Goal: Information Seeking & Learning: Learn about a topic

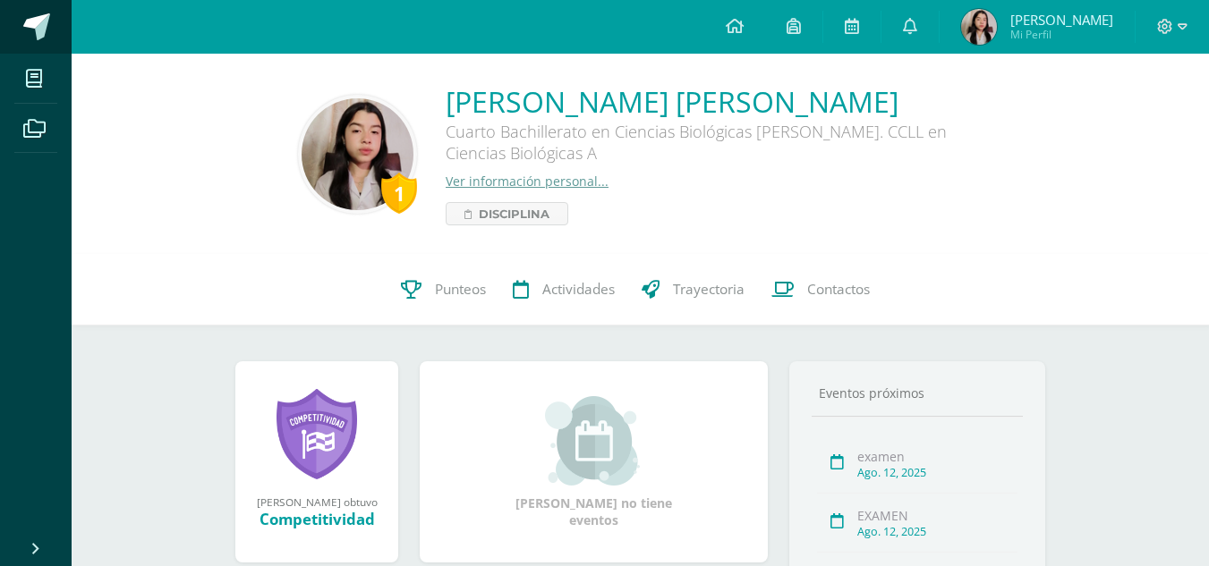
click at [23, 26] on span at bounding box center [36, 26] width 27 height 27
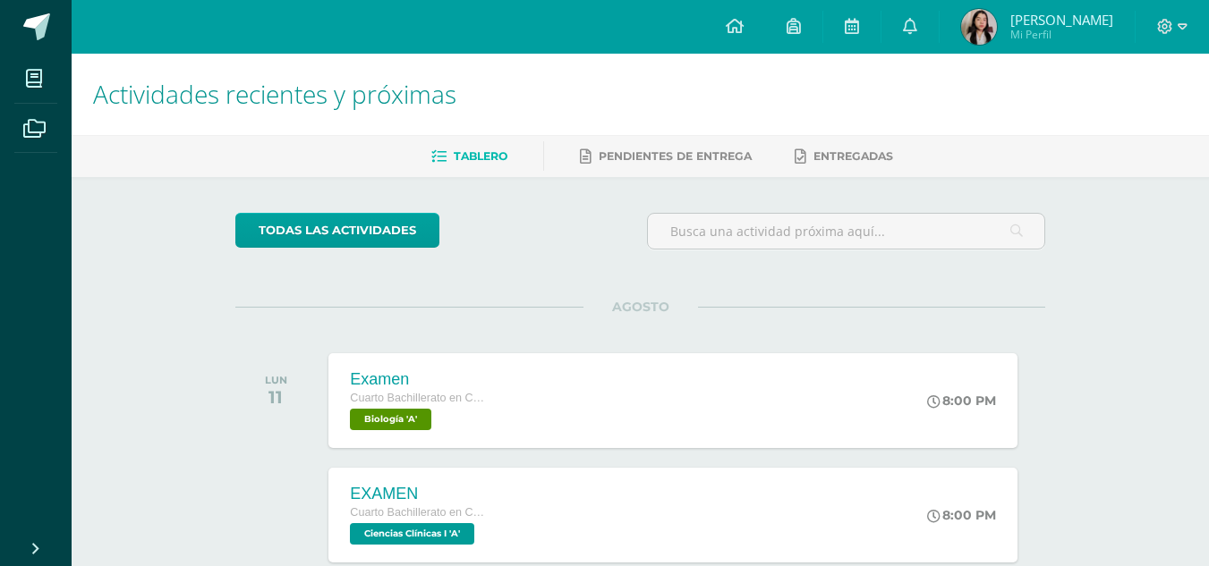
click at [543, 298] on div "todas las Actividades No tienes actividades Échale un vistazo a los demás perío…" at bounding box center [639, 478] width 881 height 602
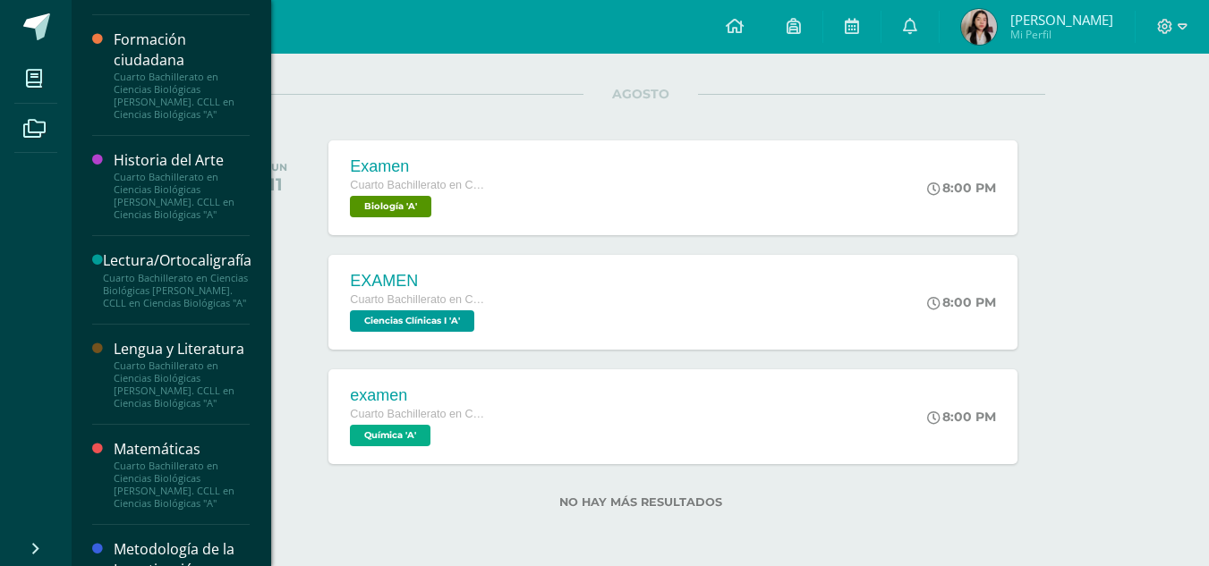
scroll to position [809, 0]
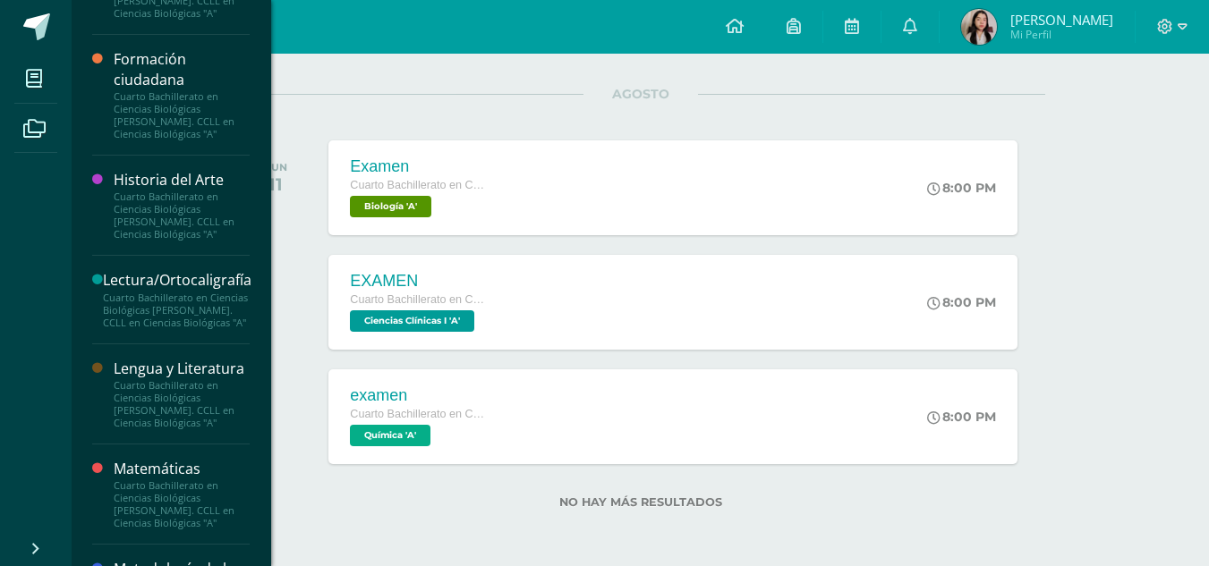
click at [206, 212] on div "Cuarto Bachillerato en Ciencias Biológicas [PERSON_NAME]. CCLL en Ciencias Biol…" at bounding box center [182, 216] width 136 height 50
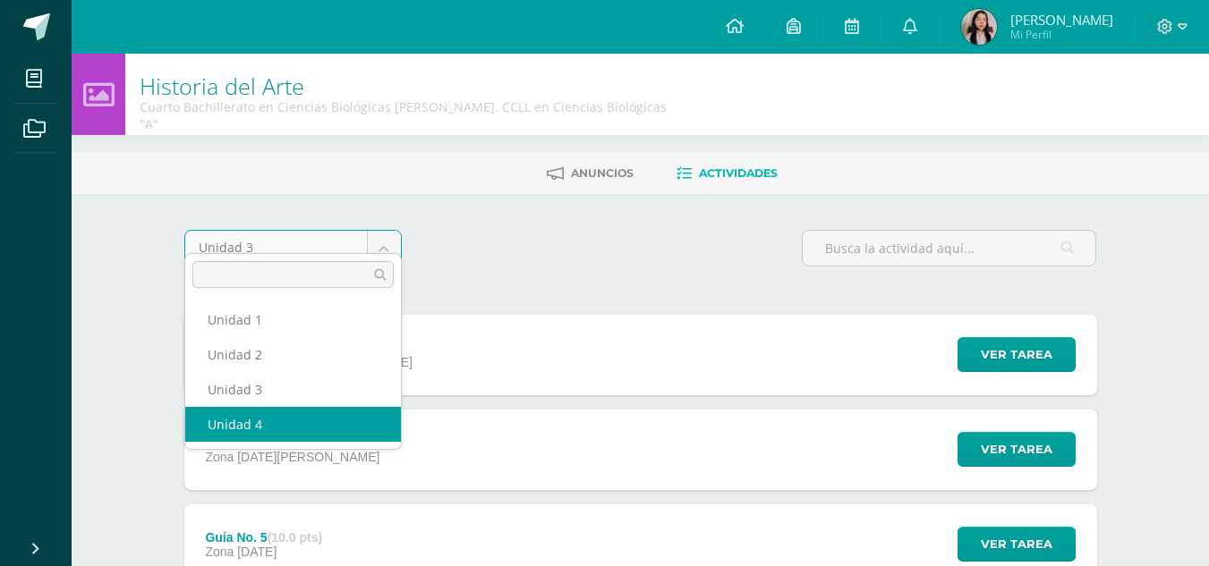
select select "Unidad 4"
